Goal: Transaction & Acquisition: Purchase product/service

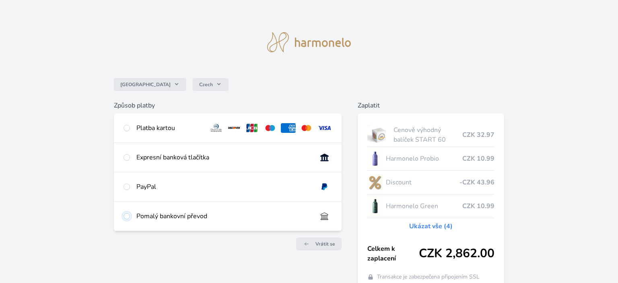
click at [128, 217] on input "radio" at bounding box center [126, 216] width 6 height 6
radio input "true"
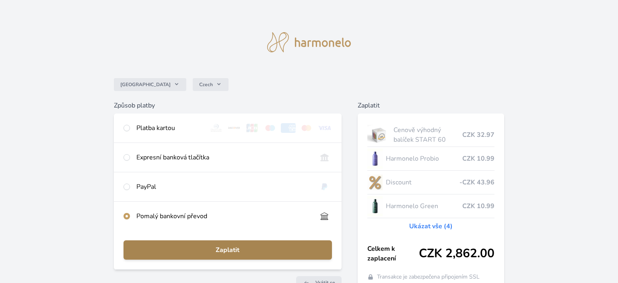
click at [234, 250] on span "Zaplatit" at bounding box center [227, 250] width 195 height 10
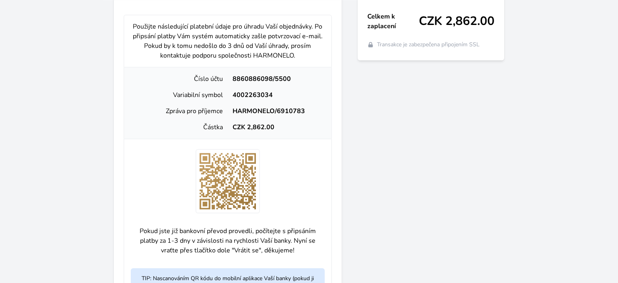
scroll to position [239, 0]
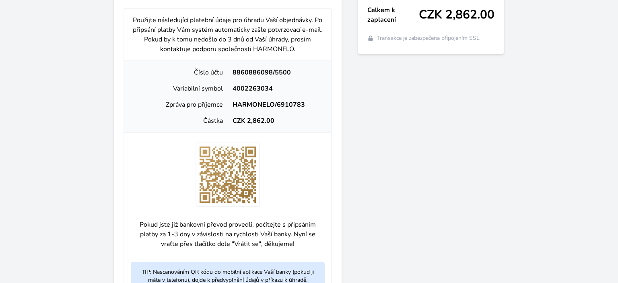
click at [430, 194] on div "Zaplatit Cenově výhodný balíček START 60 CZK 32.97 Harmonelo Probio CZK 10.99 D…" at bounding box center [431, 105] width 146 height 486
click at [567, 105] on div "Česko Czech Způsob platby Platba kartou Číslo karty <p>Your browser does not su…" at bounding box center [309, 62] width 618 height 603
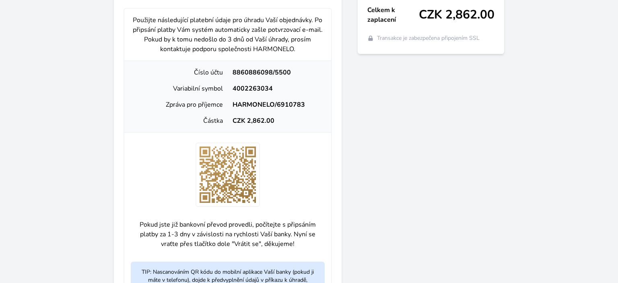
click at [392, 183] on div "Zaplatit Cenově výhodný balíček START 60 CZK 32.97 Harmonelo Probio CZK 10.99 D…" at bounding box center [431, 105] width 146 height 486
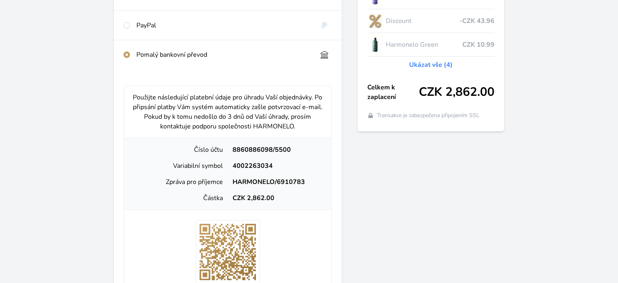
scroll to position [338, 0]
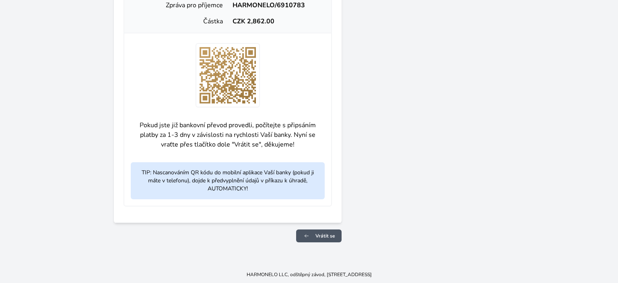
click at [323, 237] on span "Vrátit se" at bounding box center [325, 236] width 20 height 6
